Goal: Task Accomplishment & Management: Complete application form

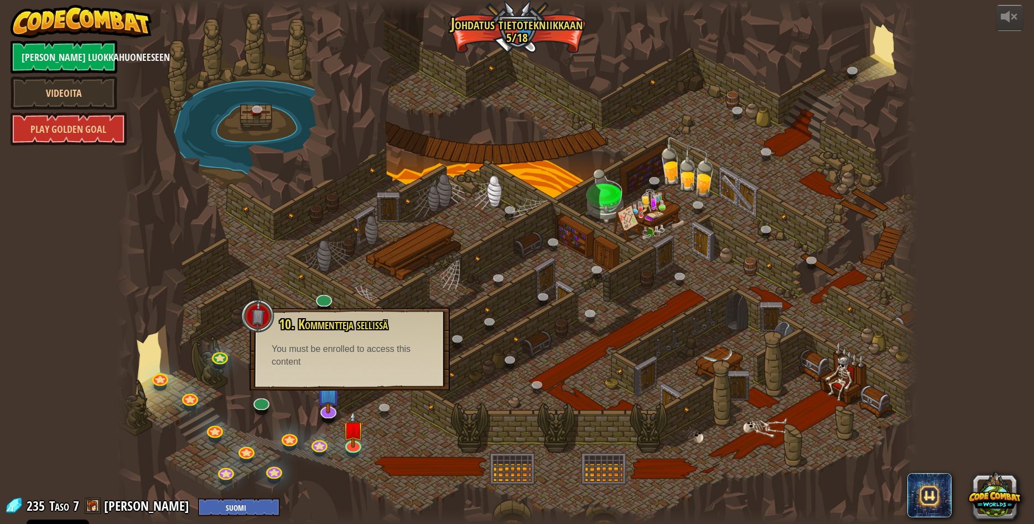
select select "fi"
click at [312, 325] on span "10. Kommentteja sellissä" at bounding box center [333, 324] width 109 height 19
click at [275, 317] on div "10. Kommentteja sellissä [PERSON_NAME] vankisellissä kuuluisan velhon kassa! Sa…" at bounding box center [350, 349] width 200 height 83
click at [261, 315] on div at bounding box center [257, 315] width 33 height 33
click at [381, 410] on link at bounding box center [386, 408] width 22 height 22
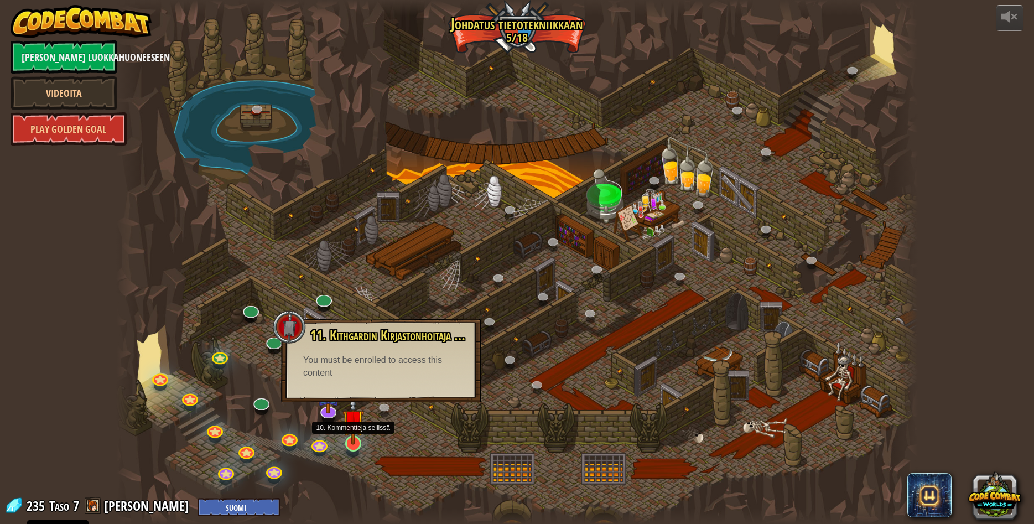
click at [350, 439] on img at bounding box center [354, 421] width 22 height 50
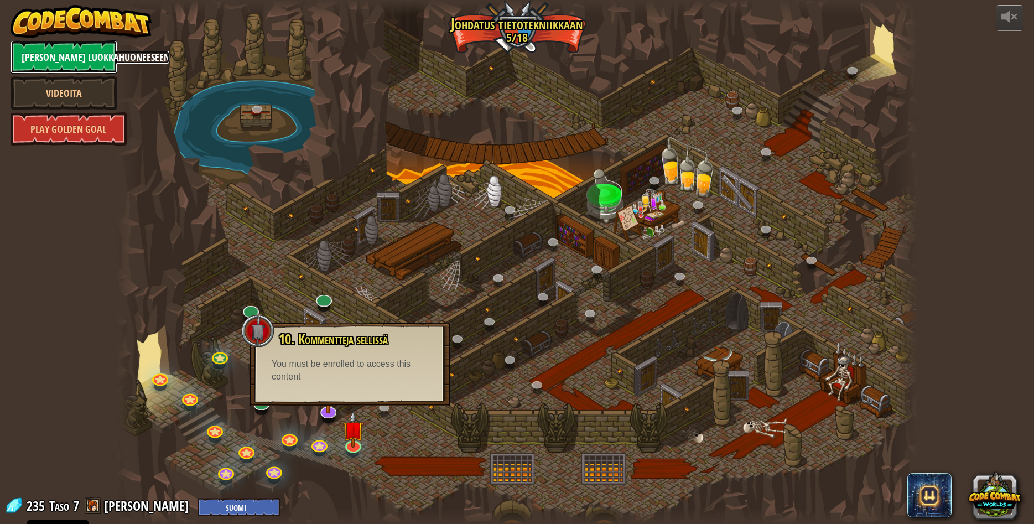
click at [82, 54] on link "[PERSON_NAME] luokkahuoneeseen" at bounding box center [64, 56] width 107 height 33
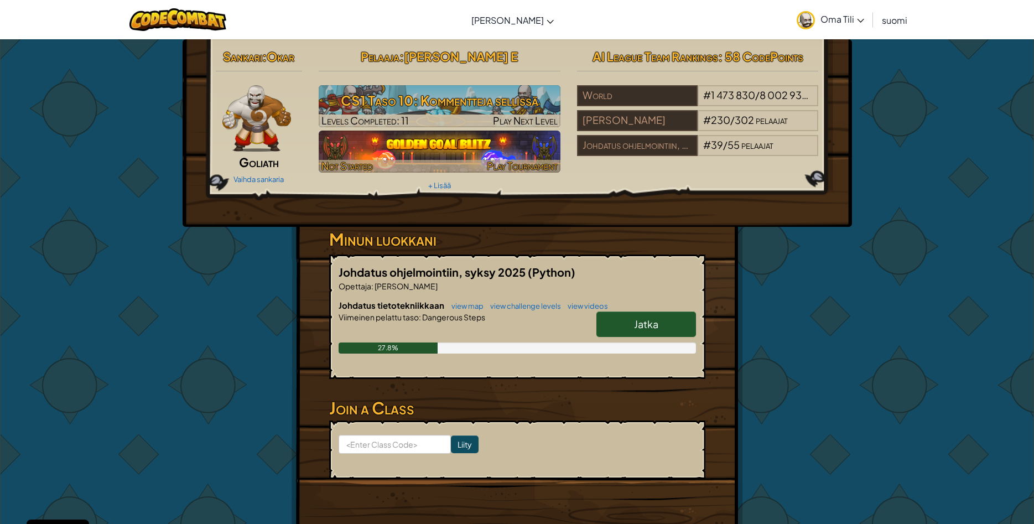
click at [451, 156] on img at bounding box center [440, 152] width 242 height 42
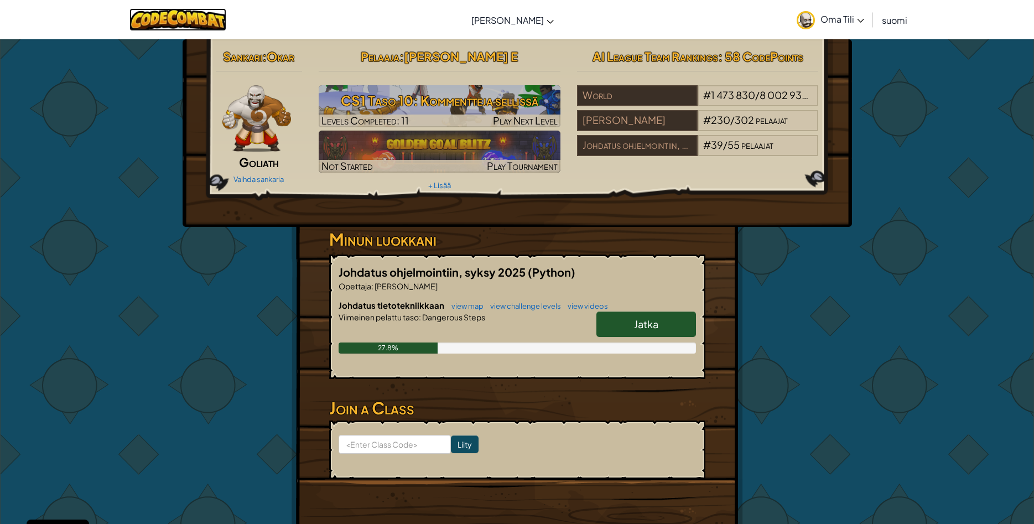
click at [212, 22] on img at bounding box center [178, 19] width 97 height 23
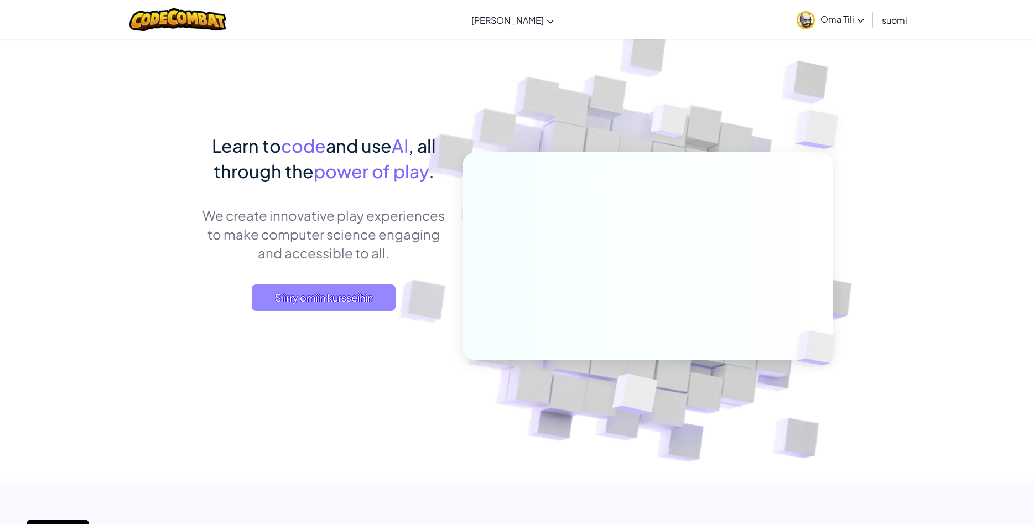
click at [345, 296] on span "Siirry omiin kursseihin" at bounding box center [324, 297] width 144 height 27
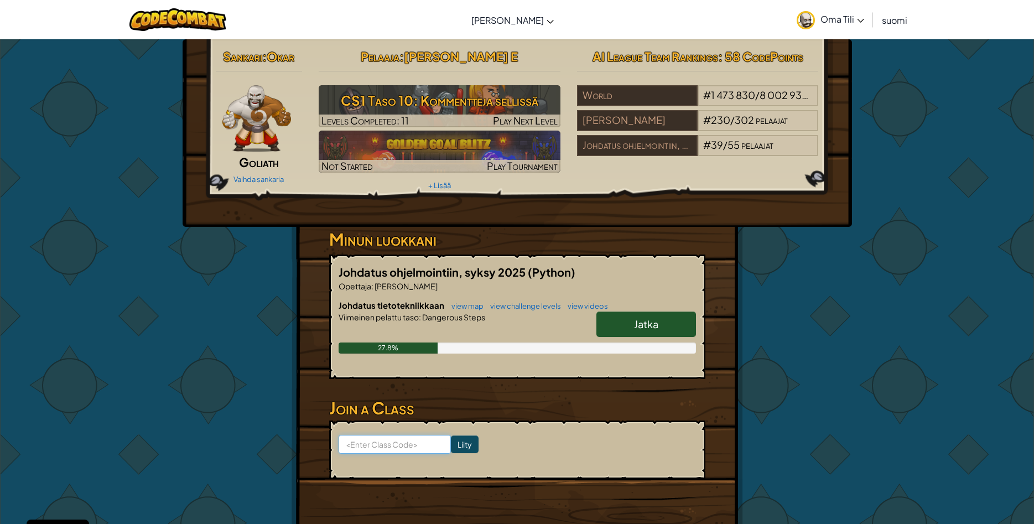
click at [407, 452] on input at bounding box center [395, 444] width 112 height 19
